Goal: Task Accomplishment & Management: Use online tool/utility

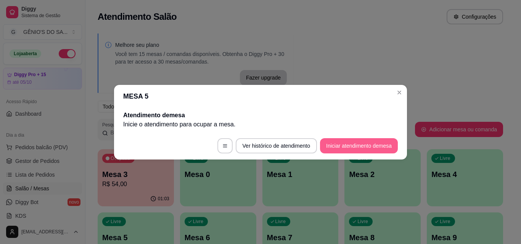
click at [340, 142] on button "Iniciar atendimento de mesa" at bounding box center [359, 145] width 78 height 15
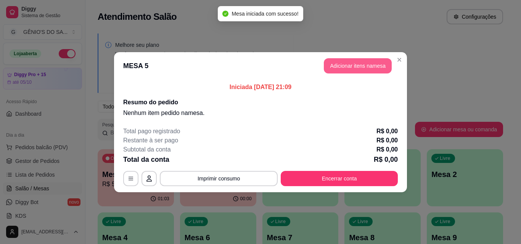
click at [351, 63] on button "Adicionar itens na mesa" at bounding box center [358, 65] width 68 height 15
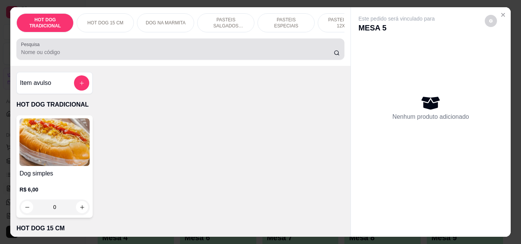
click at [92, 56] on input "Pesquisa" at bounding box center [177, 52] width 312 height 8
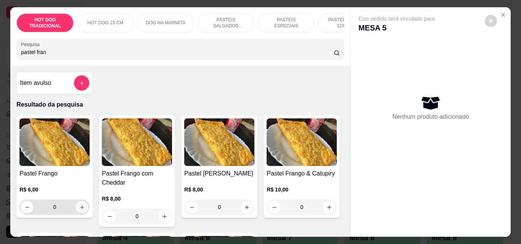
type input "pastel fran"
click at [79, 210] on icon "increase-product-quantity" at bounding box center [82, 208] width 6 height 6
type input "1"
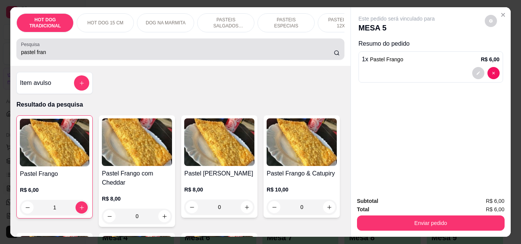
click at [82, 52] on div "pastel fran" at bounding box center [180, 49] width 318 height 15
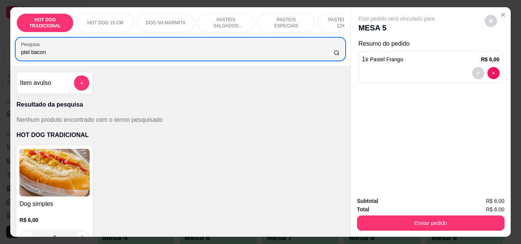
click at [82, 53] on input "ptel bacon" at bounding box center [177, 52] width 312 height 8
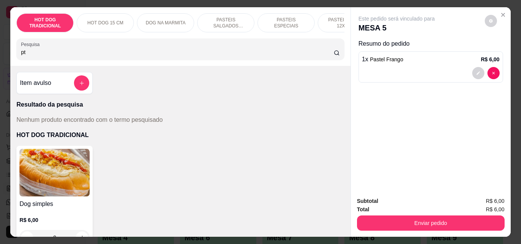
type input "p"
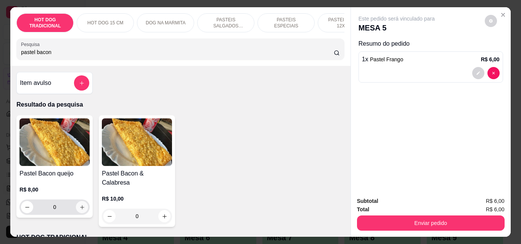
type input "pastel bacon"
click at [82, 211] on button "increase-product-quantity" at bounding box center [82, 207] width 12 height 12
type input "1"
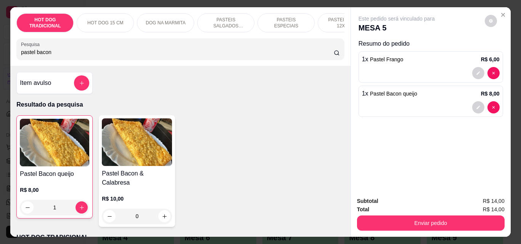
click at [113, 50] on div "pastel bacon" at bounding box center [180, 49] width 318 height 15
type input "p"
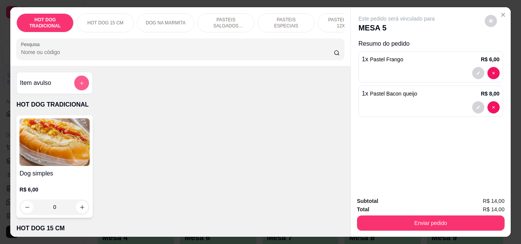
click at [80, 84] on icon "add-separate-item" at bounding box center [82, 83] width 6 height 6
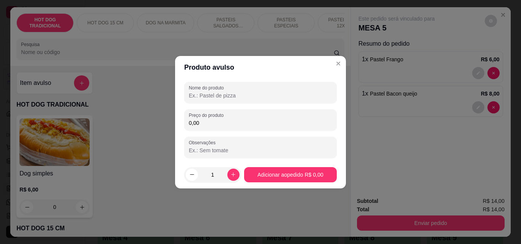
click at [201, 91] on div at bounding box center [260, 92] width 143 height 15
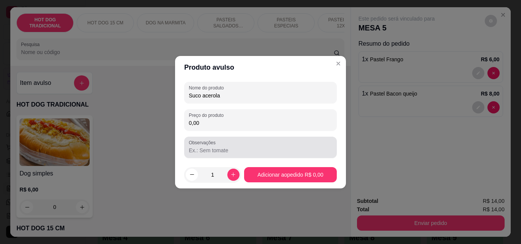
type input "Suco acerola"
click at [200, 157] on div "Observações" at bounding box center [260, 147] width 152 height 21
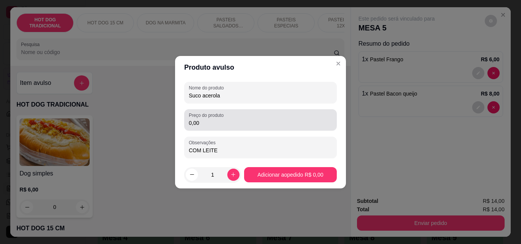
type input "COM LEITE"
click at [206, 118] on div "Preço do produto 0,00" at bounding box center [260, 119] width 152 height 21
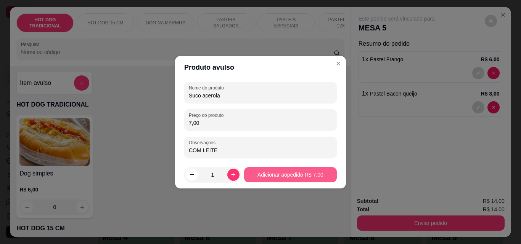
type input "7,00"
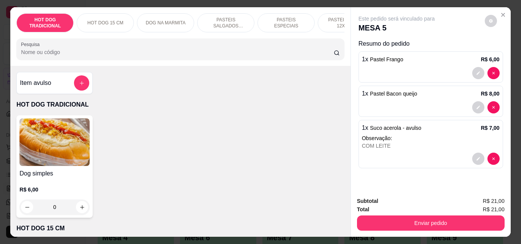
click at [74, 82] on button "add-separate-item" at bounding box center [81, 82] width 15 height 15
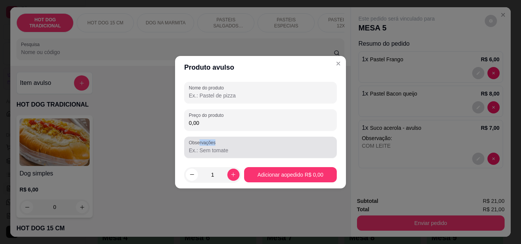
click at [200, 147] on div "Observações" at bounding box center [260, 147] width 152 height 21
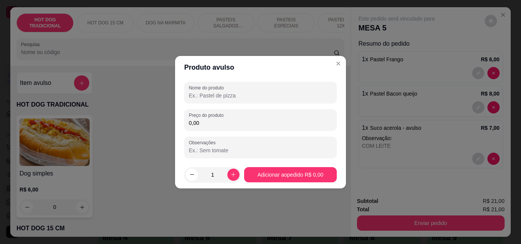
click at [212, 93] on input "Nome do produto" at bounding box center [260, 96] width 143 height 8
type input "S"
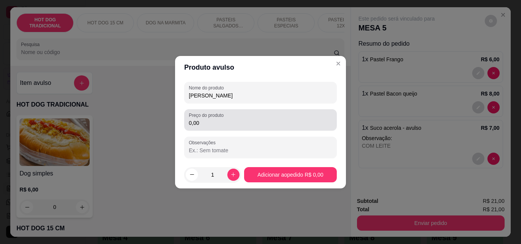
type input "[PERSON_NAME]"
click at [218, 118] on label "Preço do produto" at bounding box center [207, 115] width 37 height 6
click at [218, 119] on input "0,00" at bounding box center [260, 123] width 143 height 8
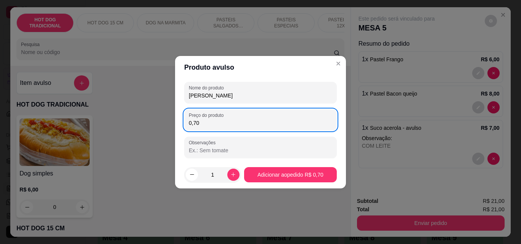
type input "7,00"
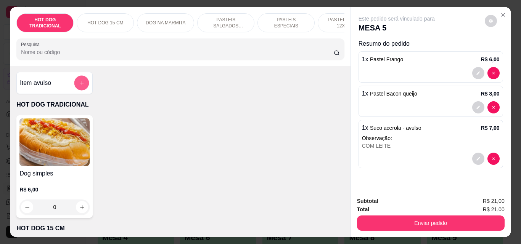
click at [75, 85] on button "add-separate-item" at bounding box center [81, 83] width 15 height 15
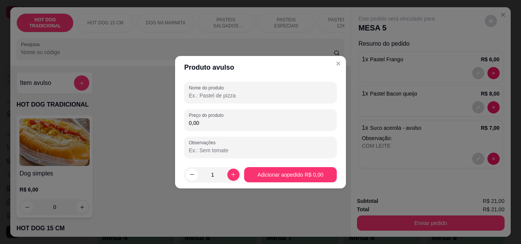
click at [190, 97] on input "Nome do produto" at bounding box center [260, 96] width 143 height 8
type input "D"
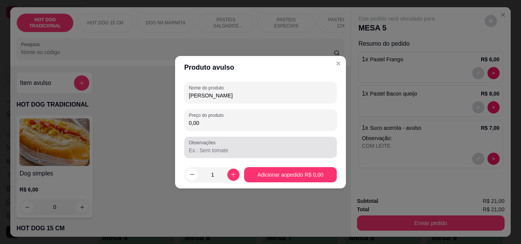
type input "[PERSON_NAME]"
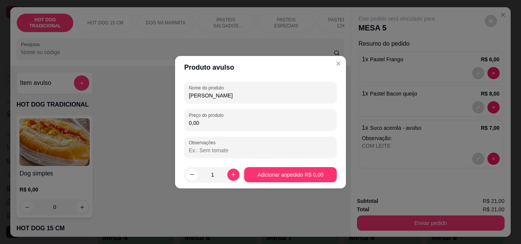
click at [200, 125] on input "0,00" at bounding box center [260, 123] width 143 height 8
type input "7,00"
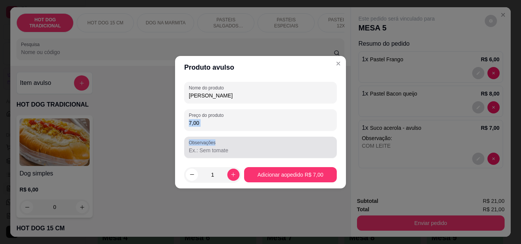
drag, startPoint x: 200, startPoint y: 128, endPoint x: 200, endPoint y: 151, distance: 22.1
click at [200, 151] on div "Nome do produto Suco maracujá Preço do produto 7,00 Observações" at bounding box center [260, 120] width 152 height 76
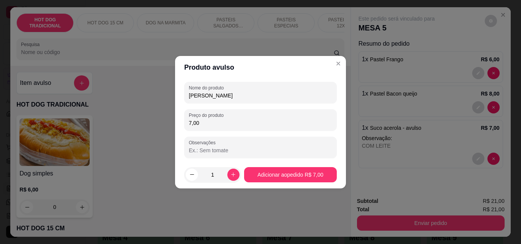
click at [200, 151] on input "Observações" at bounding box center [260, 151] width 143 height 8
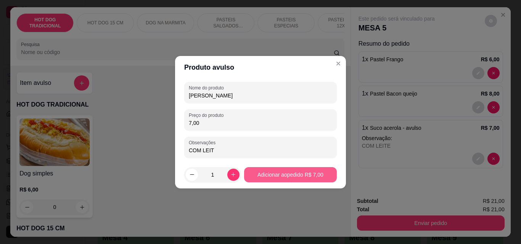
type input "COM LEITE"
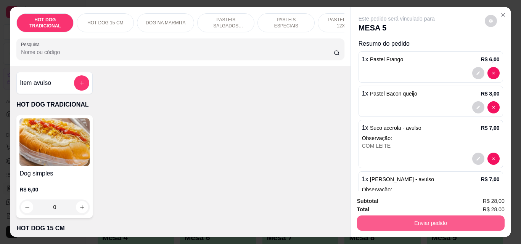
click at [373, 226] on button "Enviar pedido" at bounding box center [430, 223] width 147 height 15
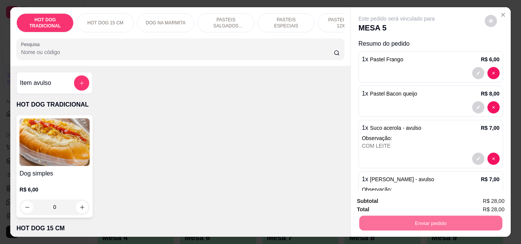
click at [469, 200] on button "Enviar pedido" at bounding box center [484, 201] width 43 height 14
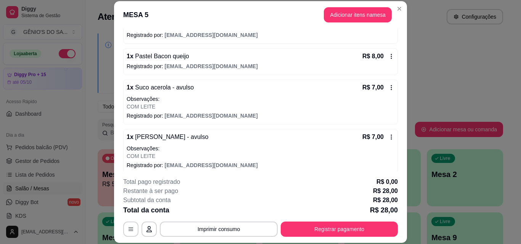
scroll to position [85, 0]
